Goal: Task Accomplishment & Management: Manage account settings

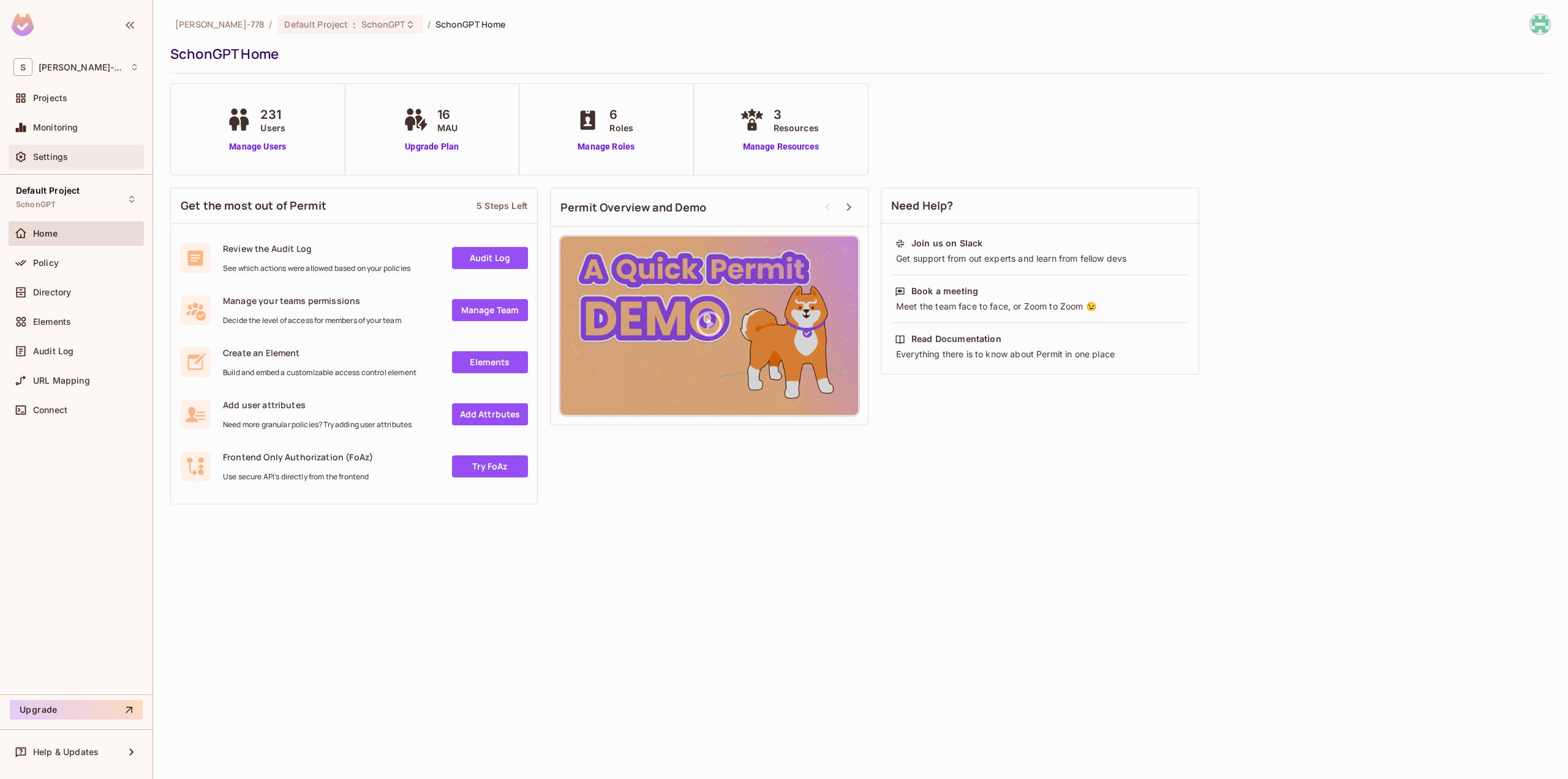
click at [58, 164] on div "Settings" at bounding box center [76, 157] width 136 height 25
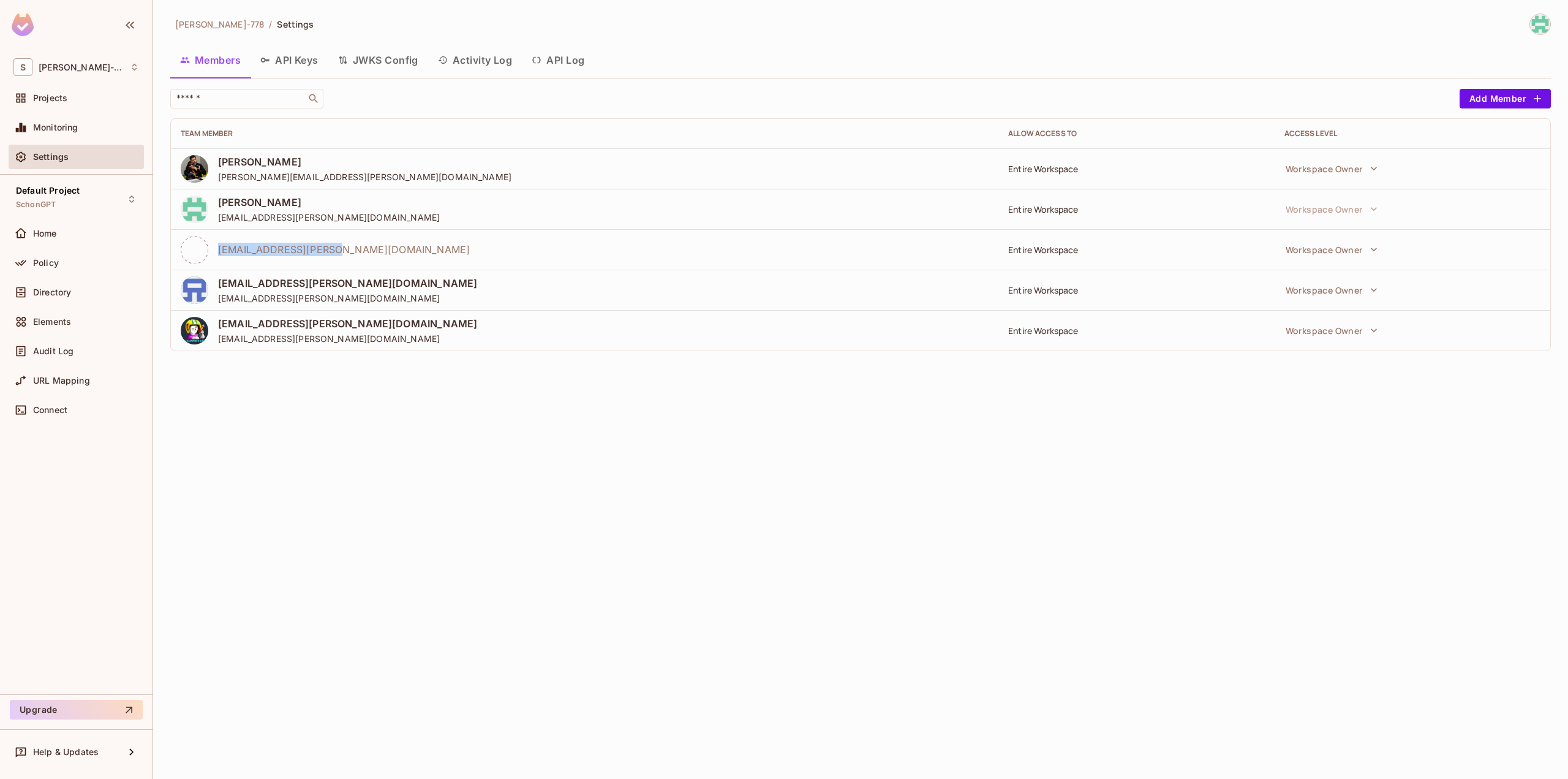
drag, startPoint x: 220, startPoint y: 248, endPoint x: 384, endPoint y: 244, distance: 164.0
click at [384, 244] on div "[EMAIL_ADDRESS][PERSON_NAME][DOMAIN_NAME]" at bounding box center [585, 249] width 808 height 28
copy span "[EMAIL_ADDRESS][PERSON_NAME][DOMAIN_NAME]"
click at [1507, 102] on button "Add Member" at bounding box center [1505, 99] width 91 height 20
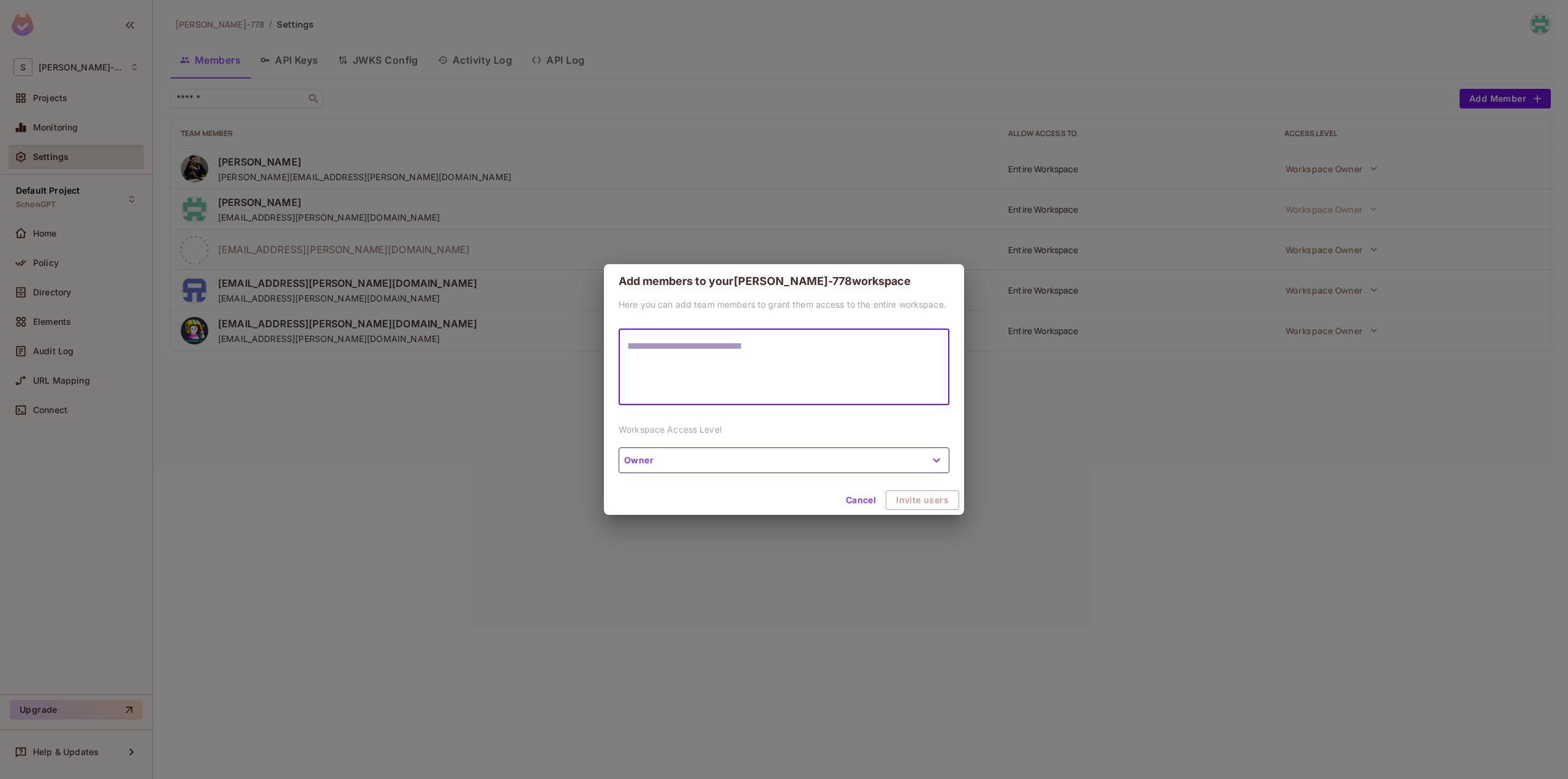
click at [774, 350] on textarea at bounding box center [784, 367] width 313 height 57
type textarea "**********"
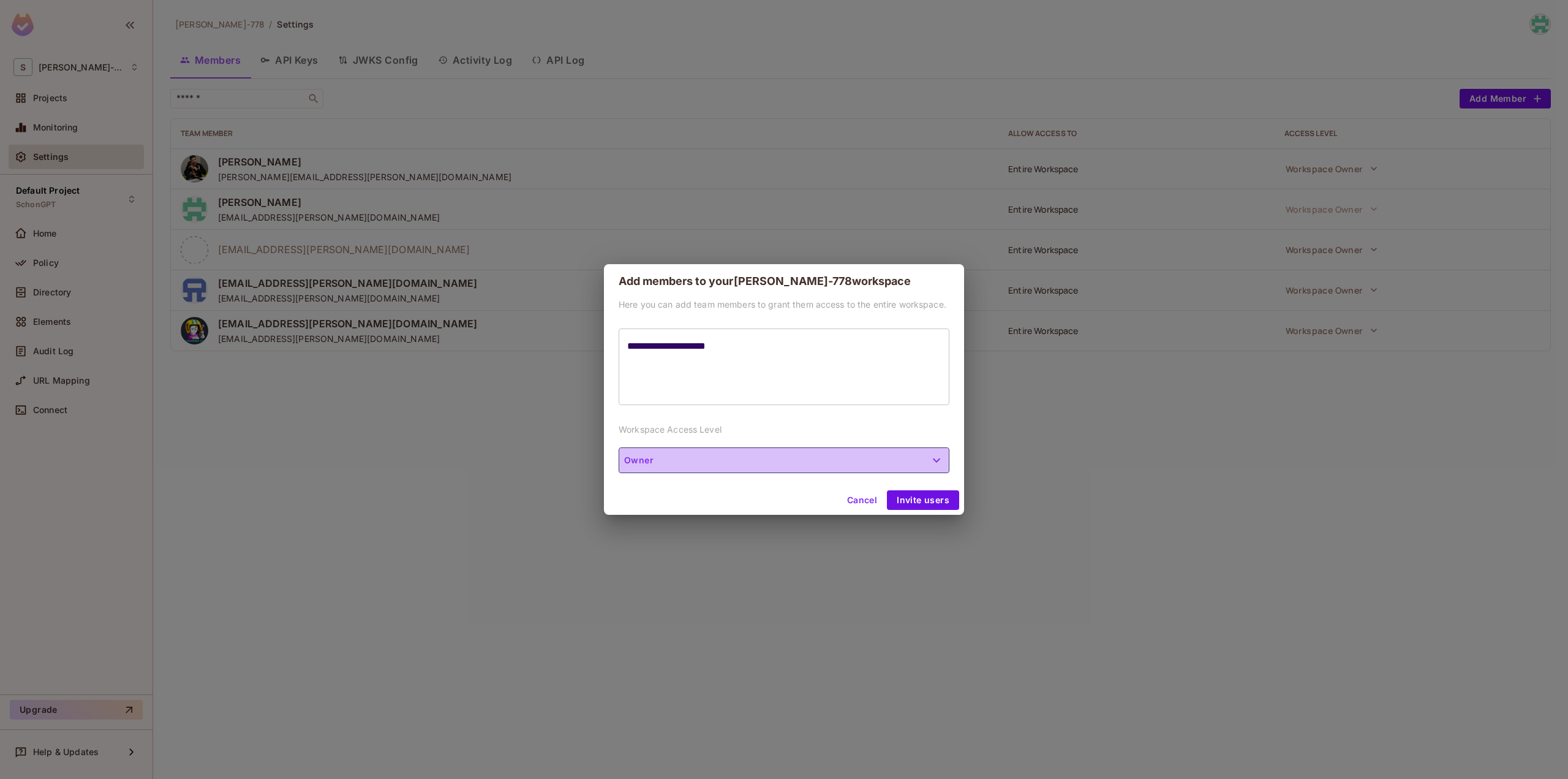
click at [922, 465] on button "Owner" at bounding box center [784, 460] width 331 height 25
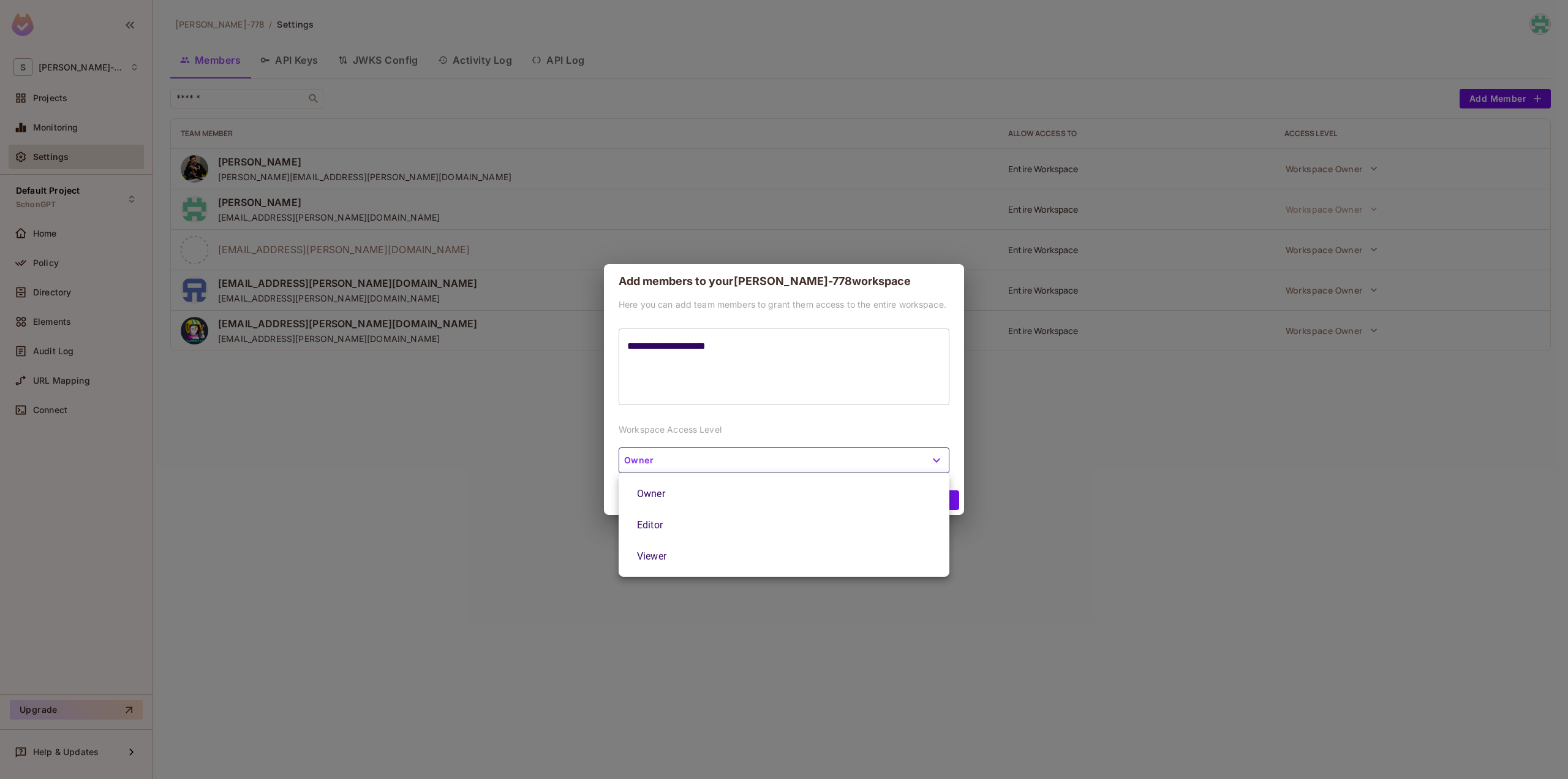
click at [952, 424] on div at bounding box center [784, 389] width 1568 height 779
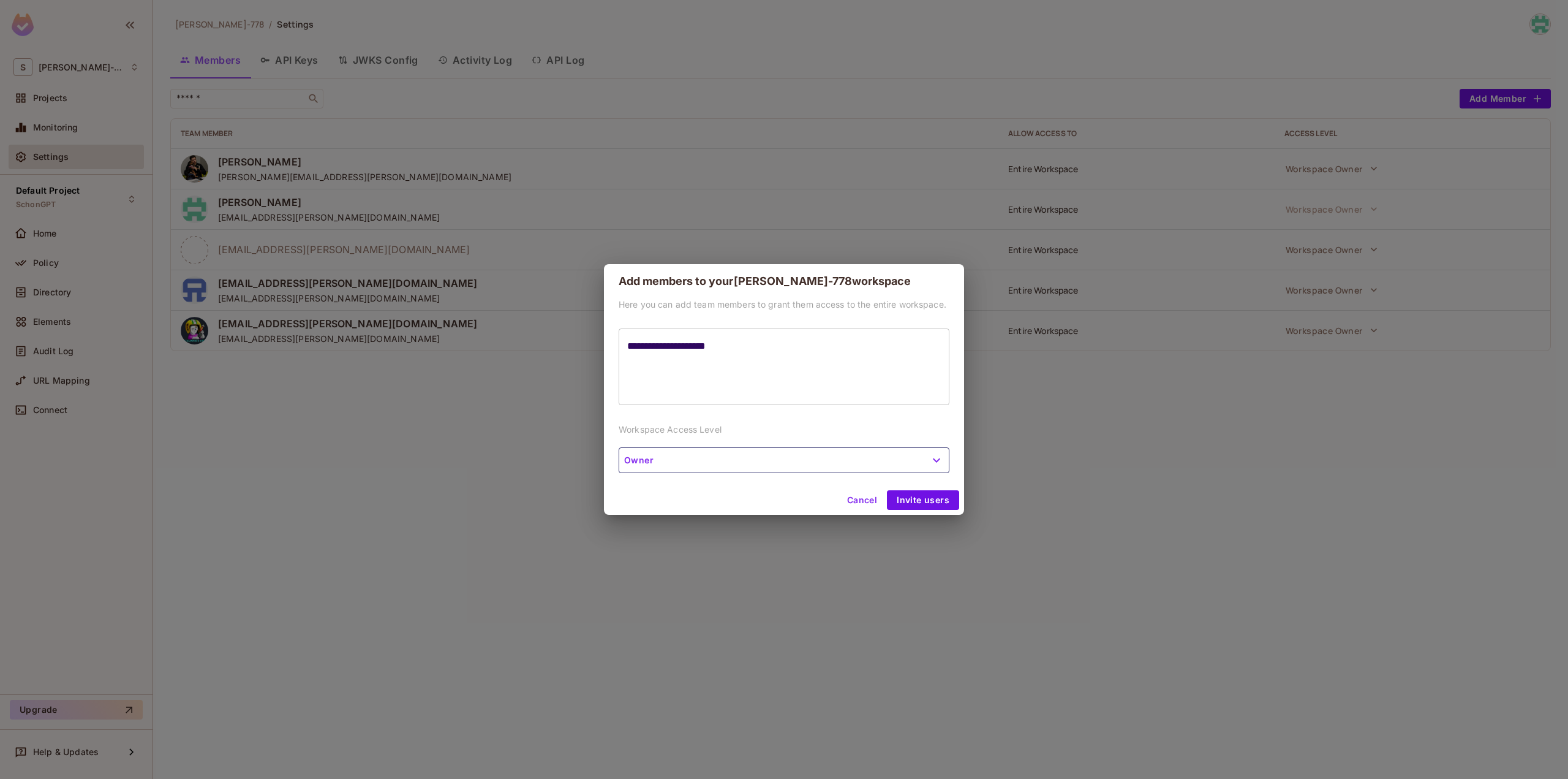
click at [942, 500] on button "Invite users" at bounding box center [923, 500] width 72 height 20
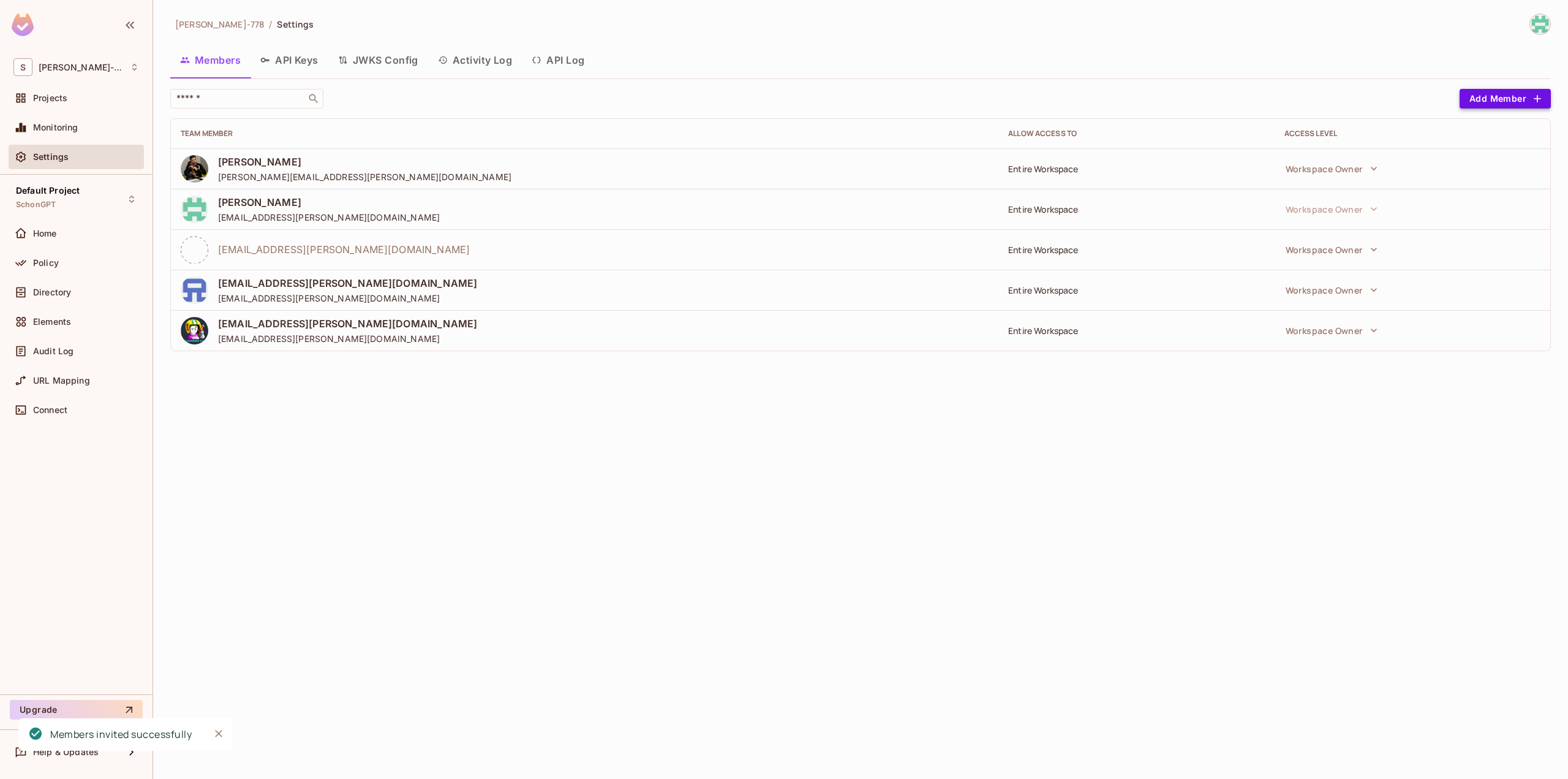
click at [1499, 99] on button "Add Member" at bounding box center [1505, 99] width 91 height 20
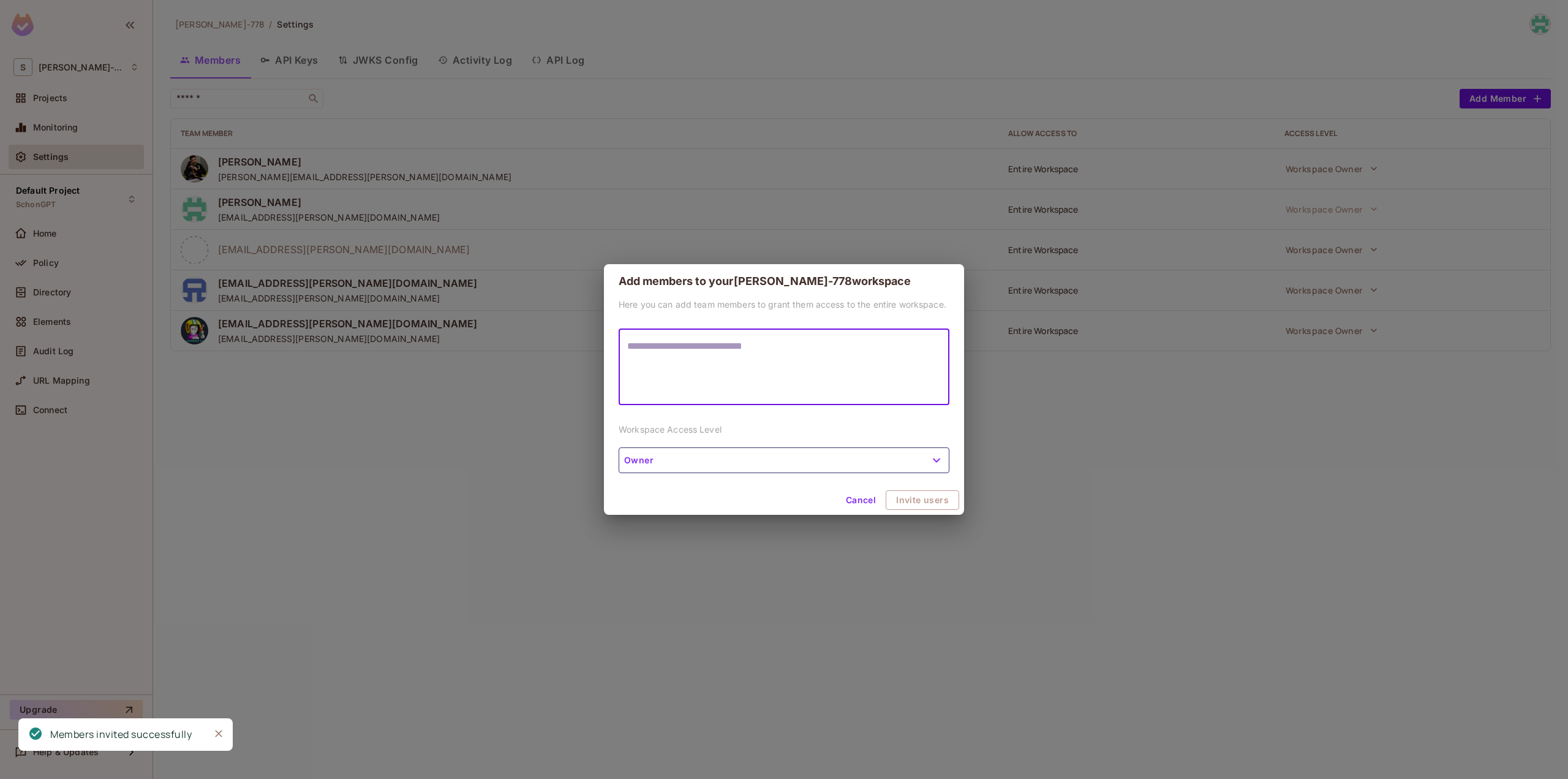
click at [774, 371] on textarea at bounding box center [784, 367] width 313 height 57
type textarea "**********"
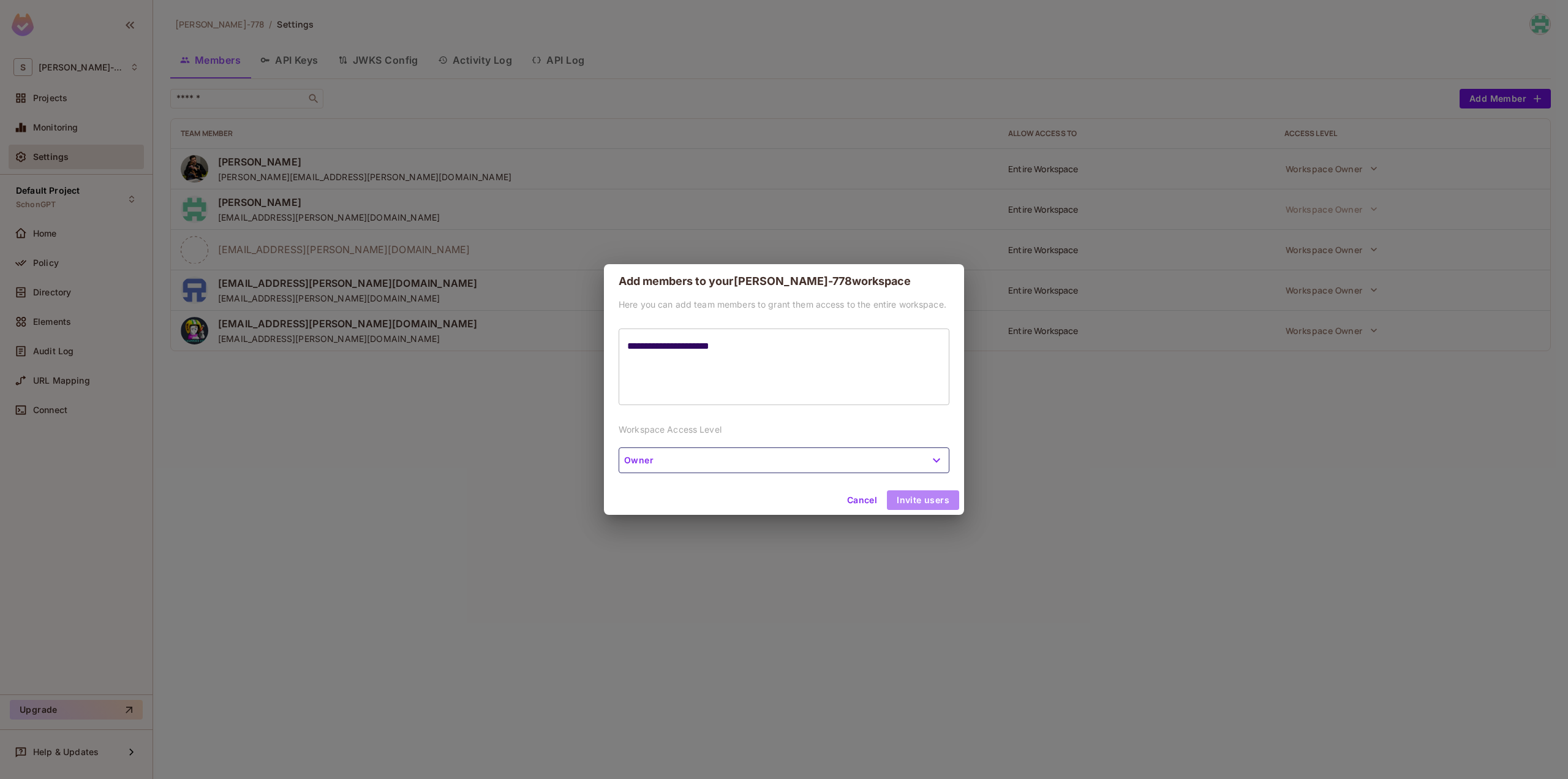
click at [930, 497] on button "Invite users" at bounding box center [923, 500] width 72 height 20
